Goal: Task Accomplishment & Management: Complete application form

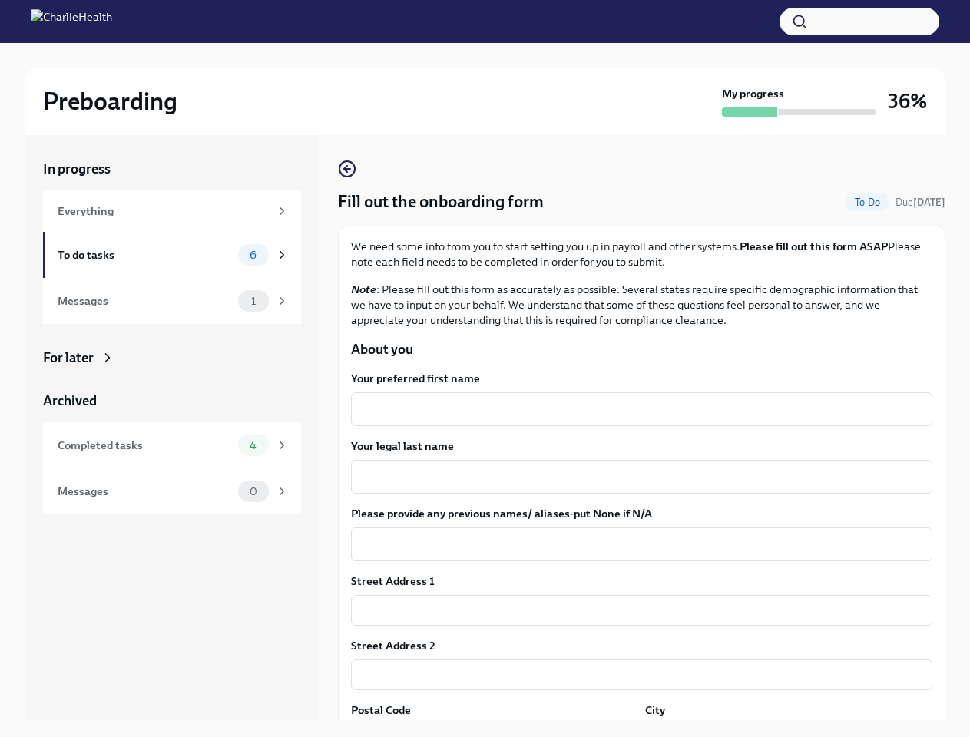
click at [859, 22] on button "button" at bounding box center [859, 22] width 160 height 28
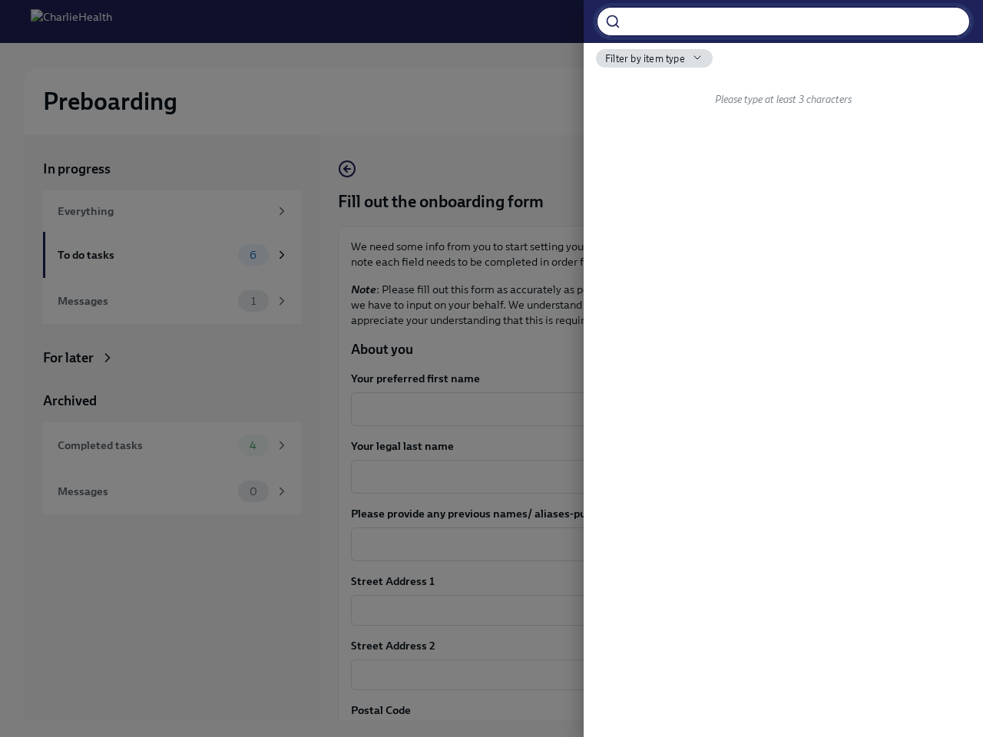
click at [635, 409] on div at bounding box center [491, 368] width 983 height 737
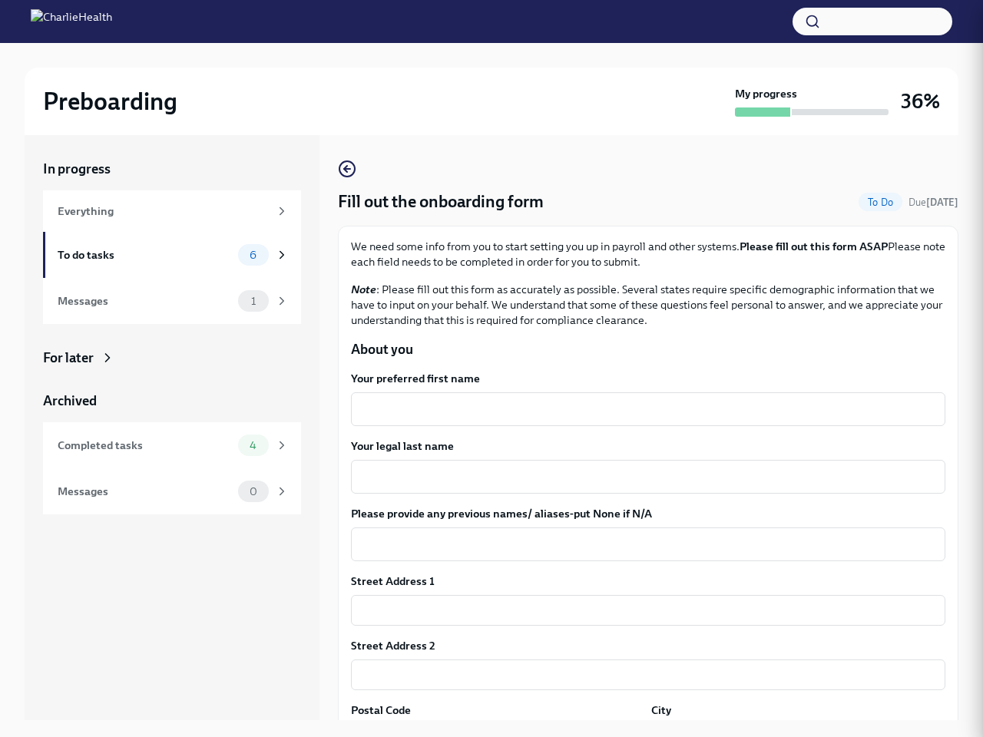
click at [635, 477] on textarea "Your legal last name" at bounding box center [648, 477] width 576 height 18
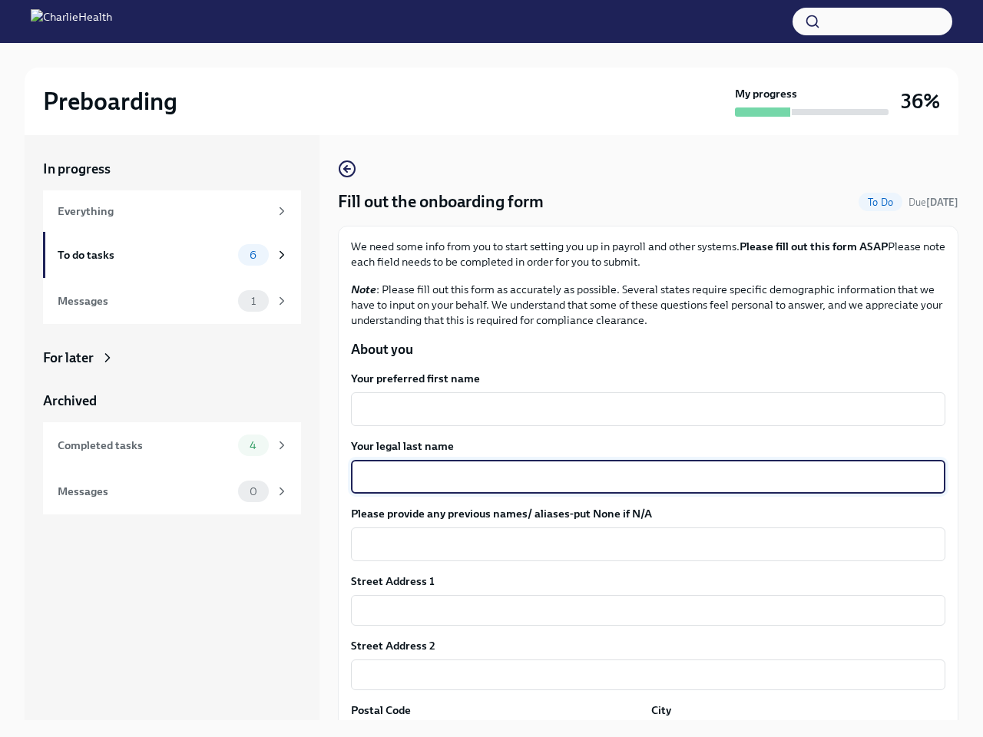
click at [635, 544] on textarea "Please provide any previous names/ aliases-put None if N/A" at bounding box center [648, 544] width 576 height 18
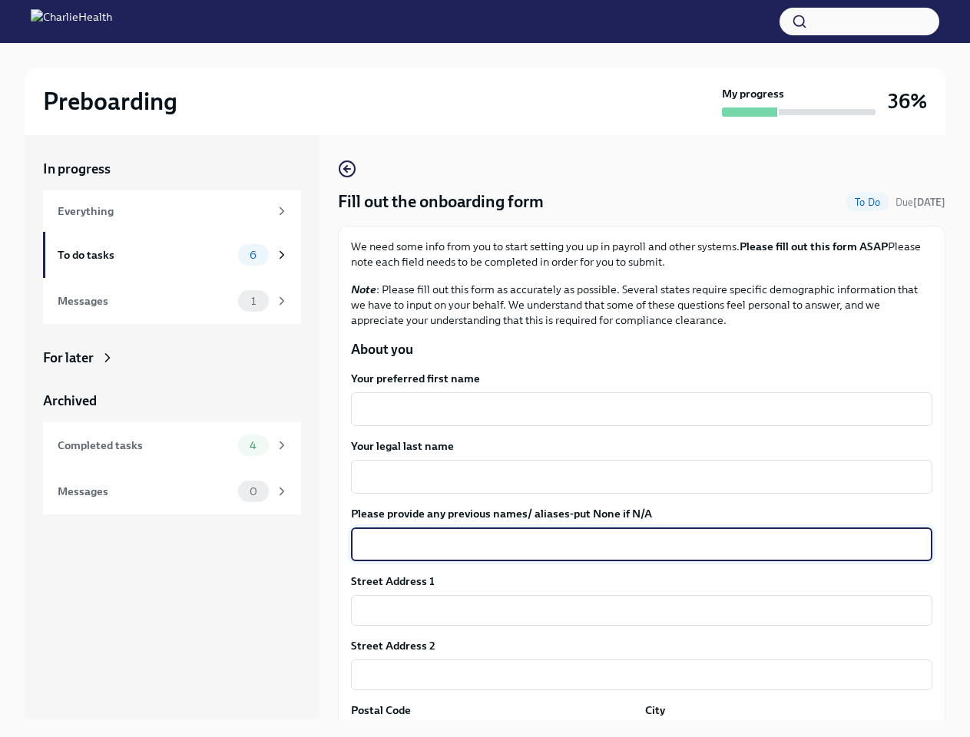
click at [635, 611] on input "text" at bounding box center [641, 610] width 581 height 31
click at [635, 675] on input "text" at bounding box center [641, 675] width 581 height 31
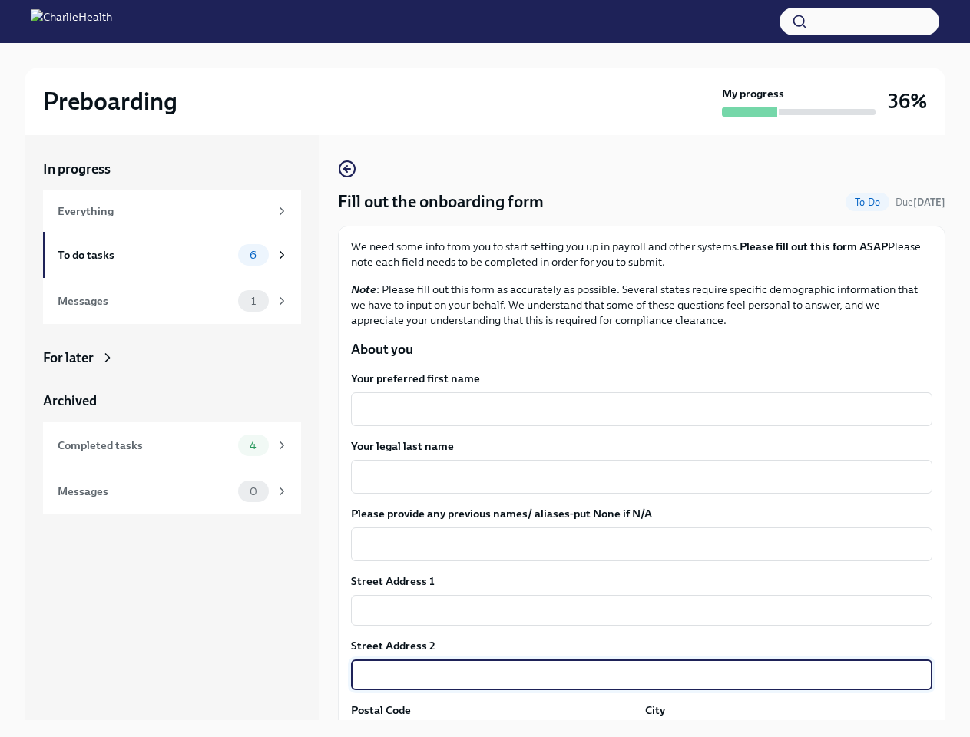
click at [492, 730] on div "In progress Everything To do tasks 6 Messages 1 For later Archived Completed ta…" at bounding box center [485, 440] width 921 height 610
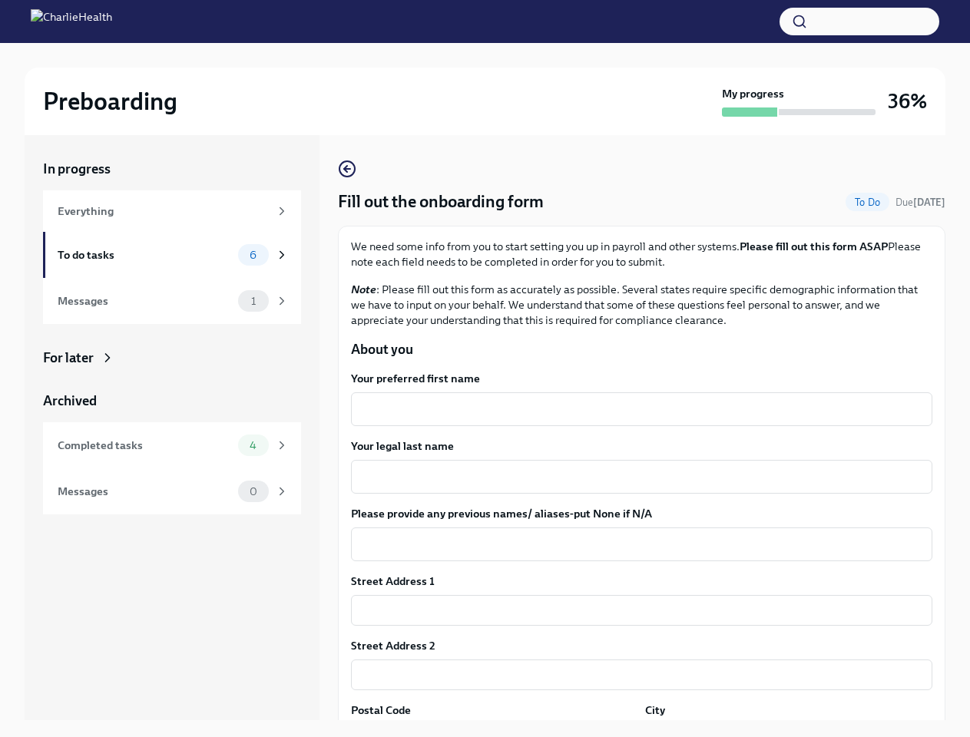
click at [779, 730] on div "In progress Everything To do tasks 6 Messages 1 For later Archived Completed ta…" at bounding box center [485, 440] width 921 height 610
